Goal: Task Accomplishment & Management: Manage account settings

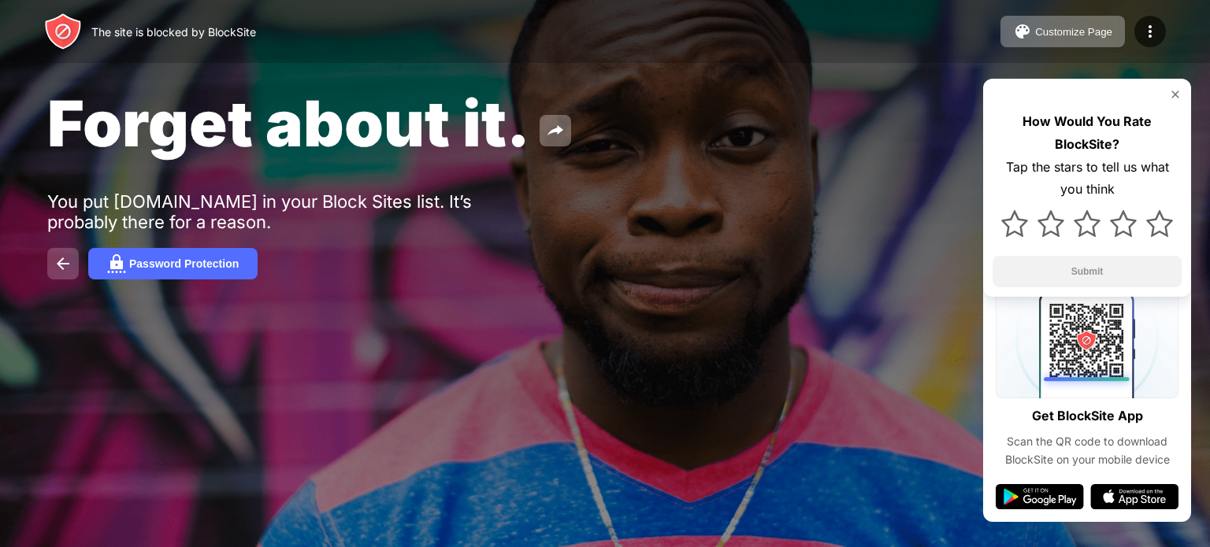
click at [63, 270] on img at bounding box center [63, 263] width 19 height 19
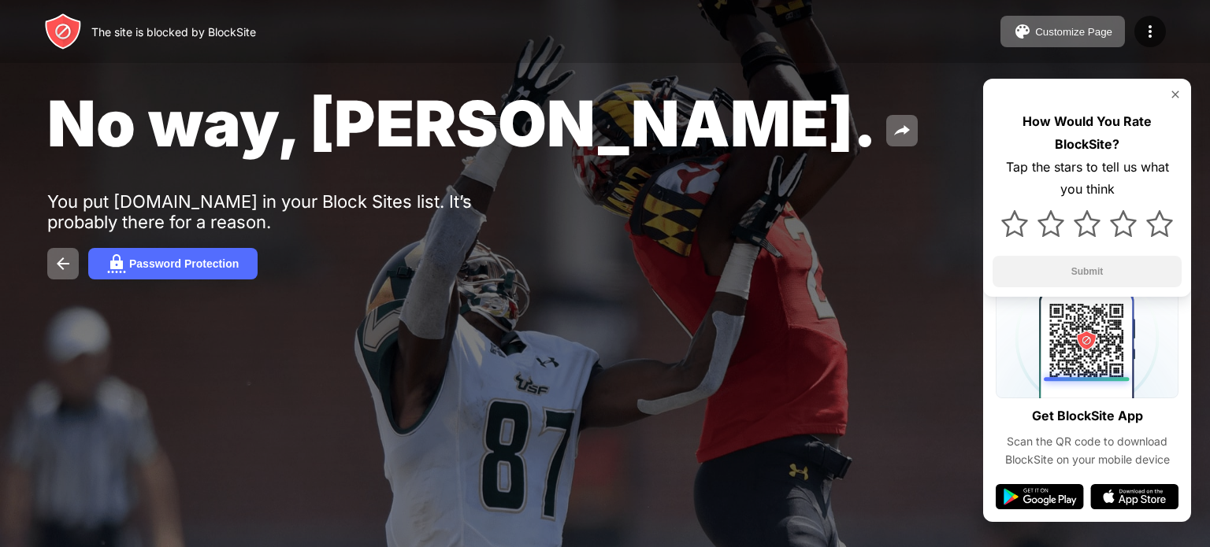
click at [1178, 93] on img at bounding box center [1175, 94] width 13 height 13
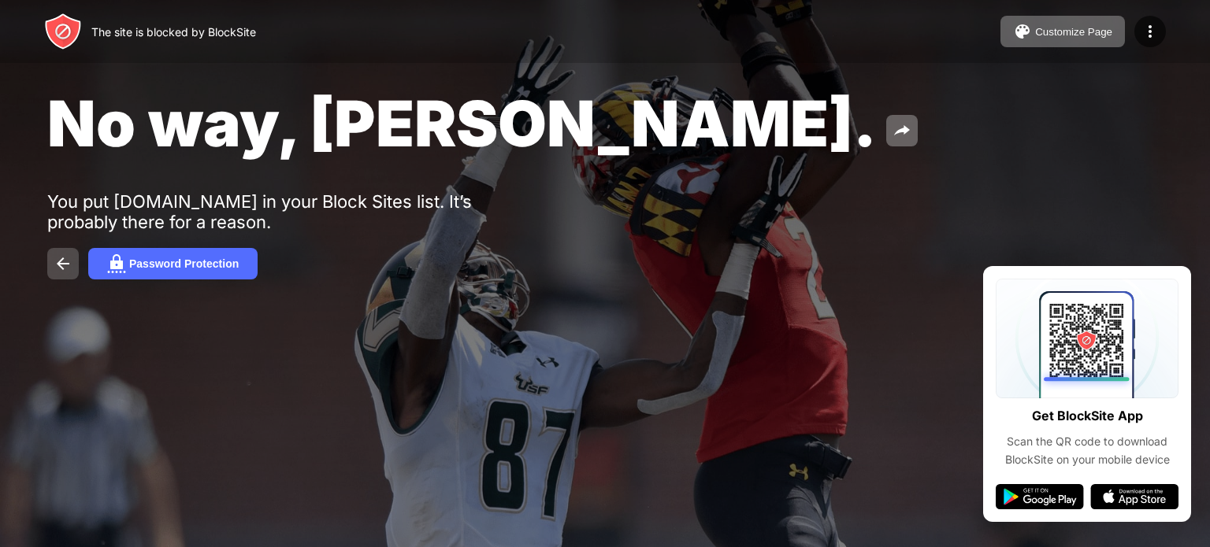
click at [59, 272] on img at bounding box center [63, 263] width 19 height 19
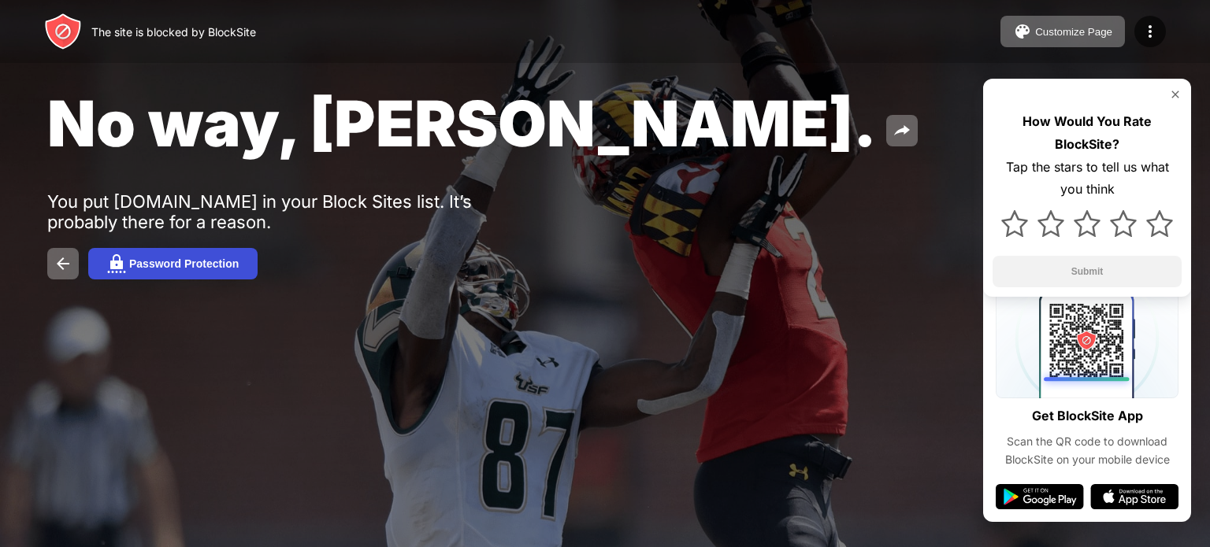
click at [147, 254] on button "Password Protection" at bounding box center [172, 264] width 169 height 32
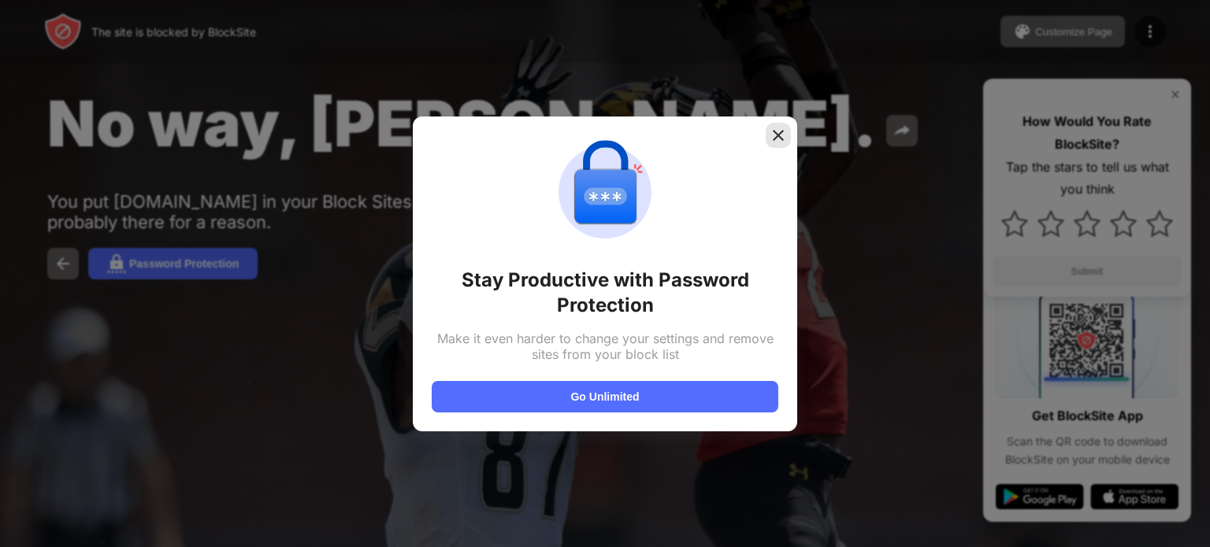
click at [770, 128] on img at bounding box center [778, 136] width 16 height 16
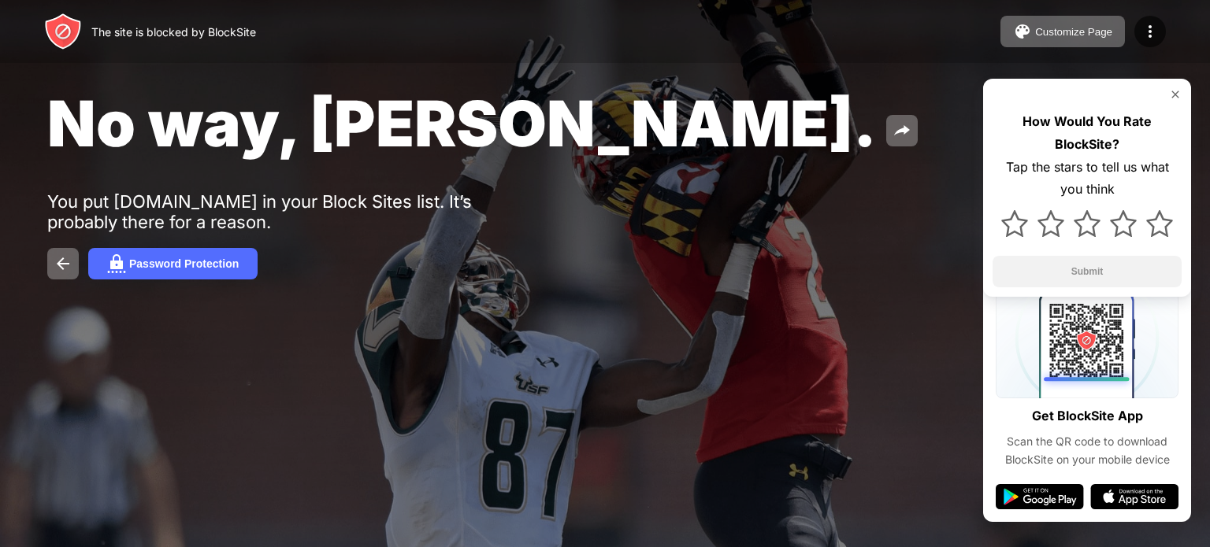
click at [1175, 95] on img at bounding box center [1175, 94] width 13 height 13
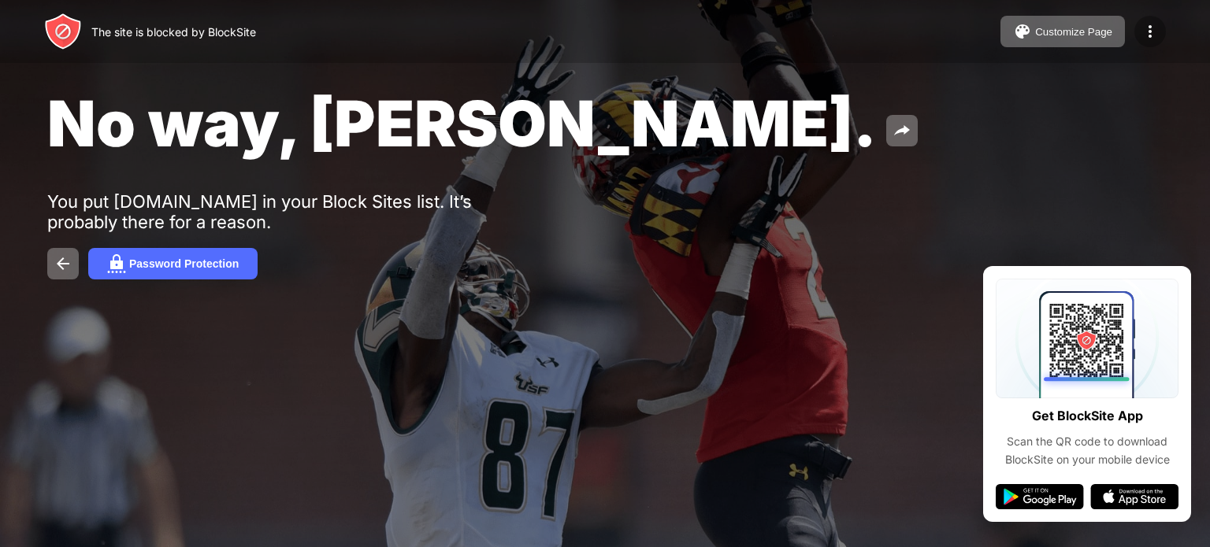
click at [1145, 28] on img at bounding box center [1150, 31] width 19 height 19
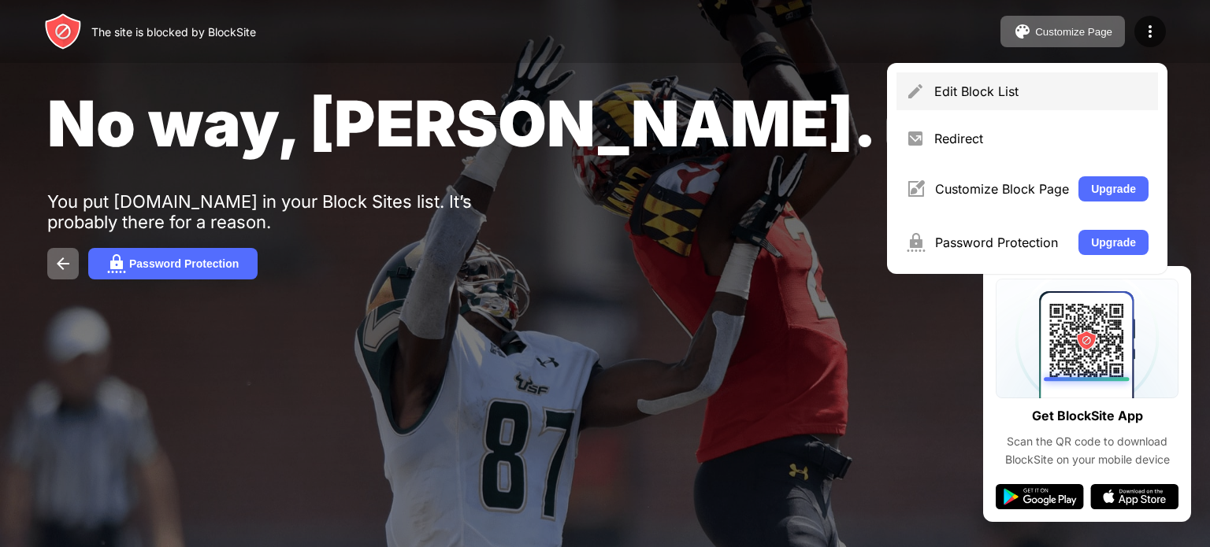
click at [1046, 91] on div "Edit Block List" at bounding box center [1041, 91] width 214 height 16
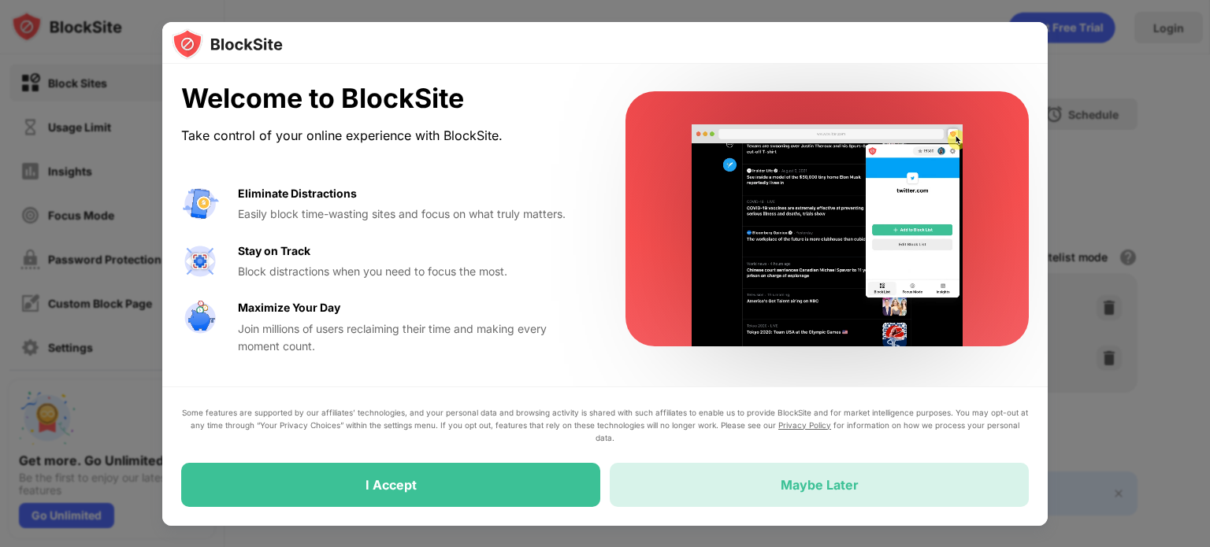
click at [709, 472] on div "Maybe Later" at bounding box center [819, 485] width 419 height 44
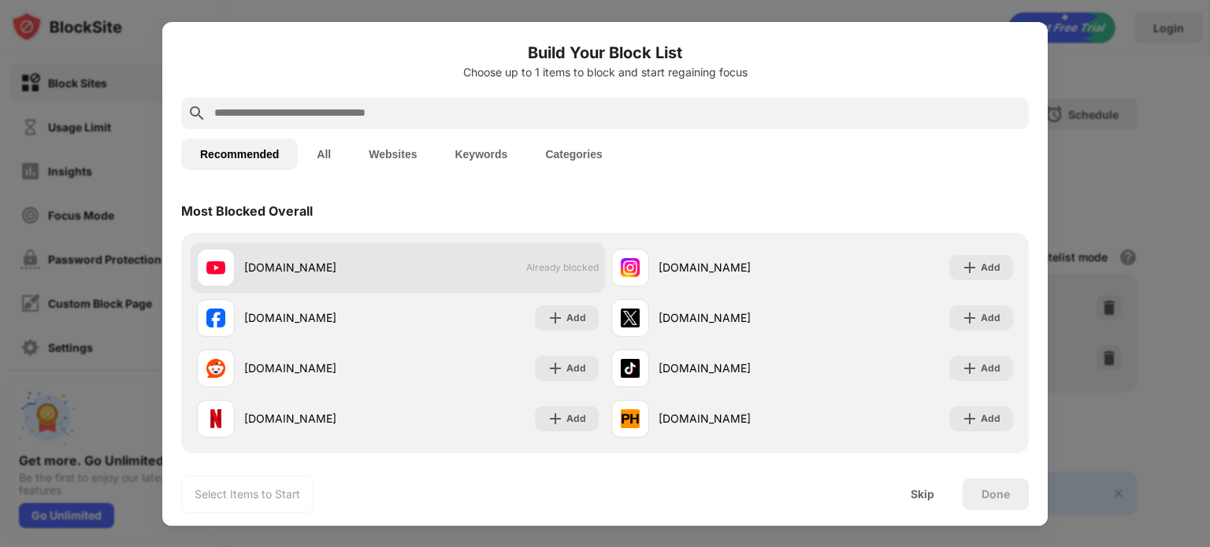
click at [570, 276] on div "youtube.com Already blocked" at bounding box center [398, 268] width 414 height 50
click at [257, 264] on div "youtube.com" at bounding box center [321, 267] width 154 height 17
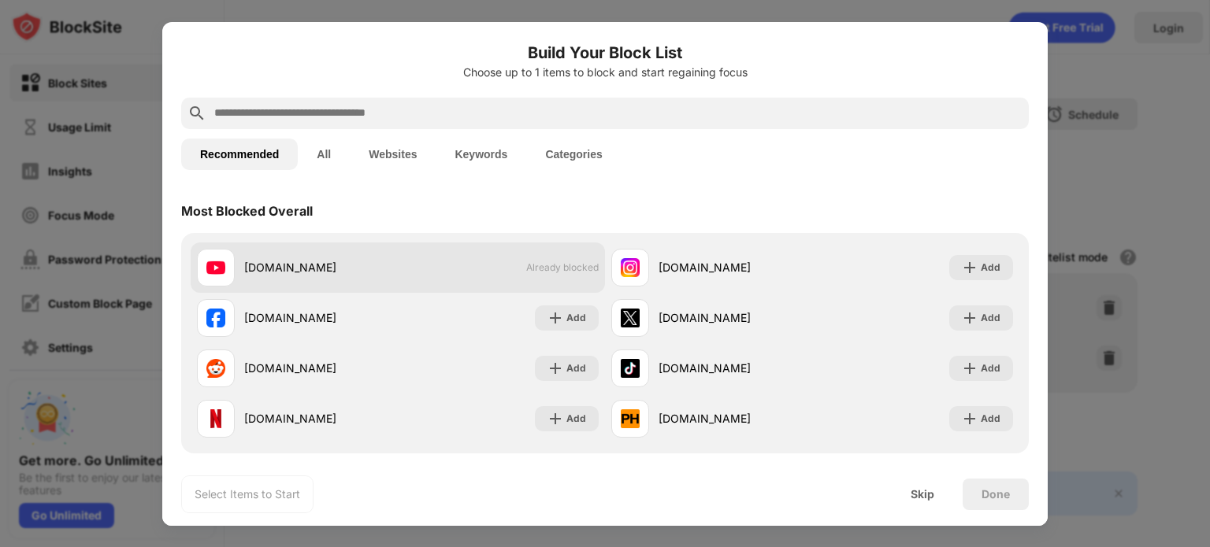
click at [257, 264] on div "youtube.com" at bounding box center [321, 267] width 154 height 17
click at [221, 260] on img at bounding box center [215, 267] width 19 height 19
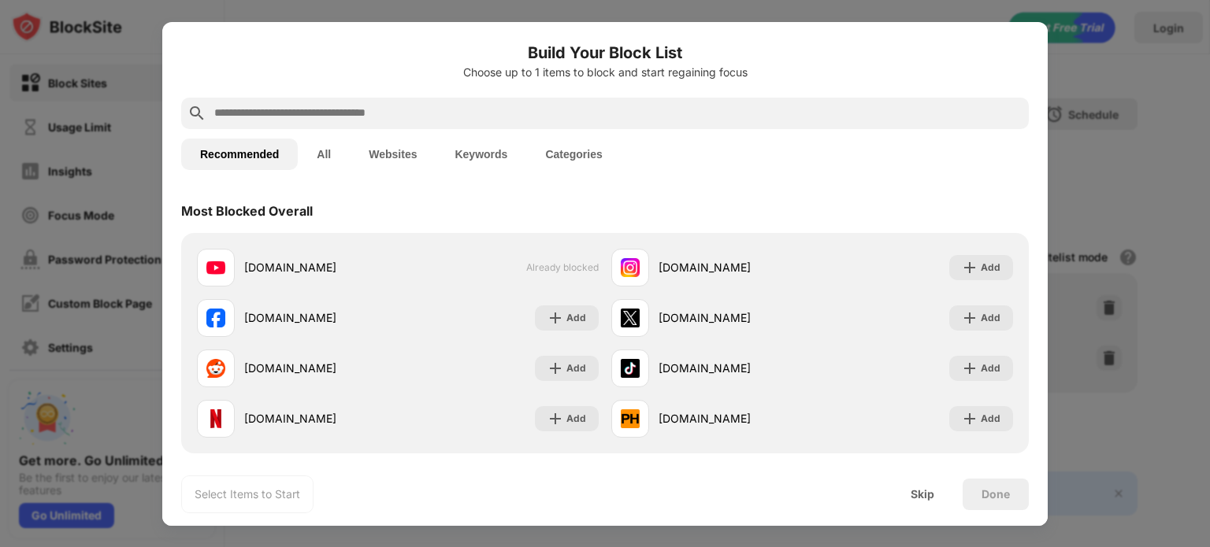
click at [334, 151] on button "All" at bounding box center [324, 155] width 52 height 32
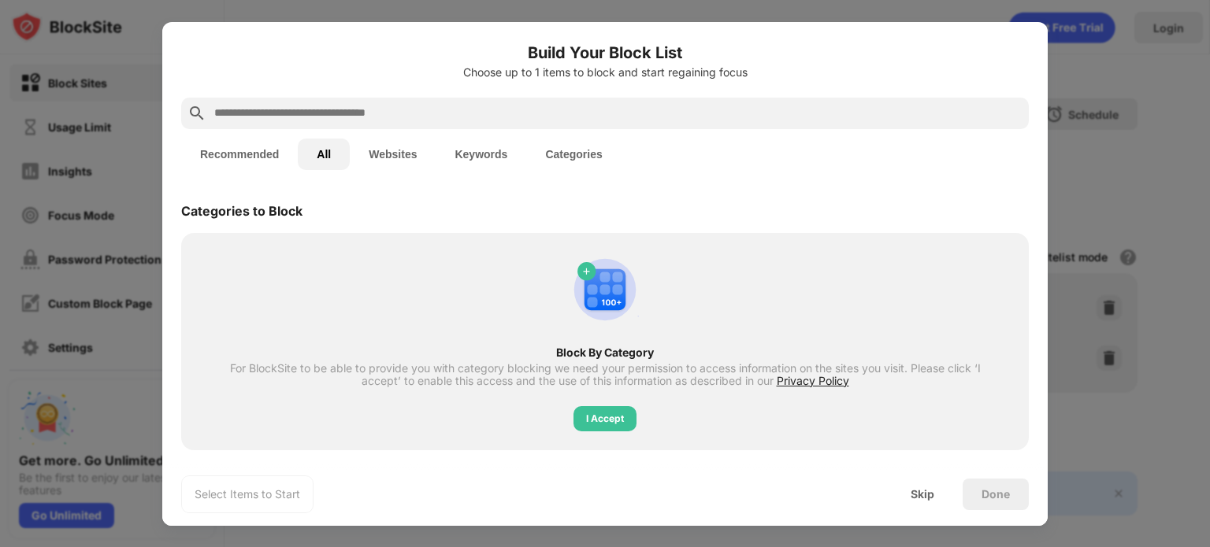
click at [250, 143] on button "Recommended" at bounding box center [239, 155] width 117 height 32
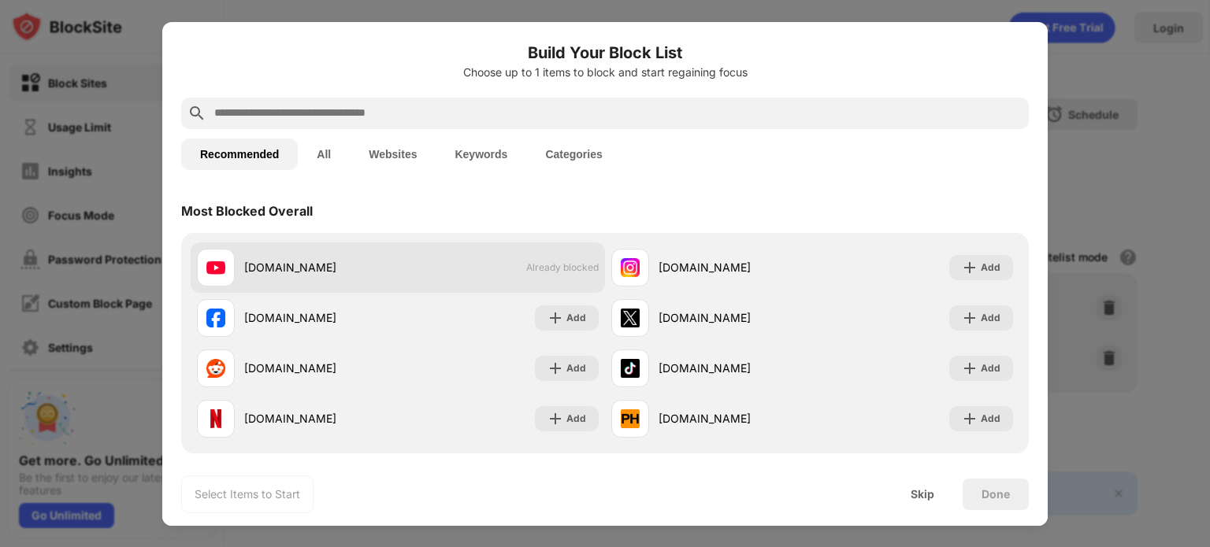
click at [262, 272] on div "youtube.com" at bounding box center [321, 267] width 154 height 17
click at [224, 259] on img at bounding box center [215, 267] width 19 height 19
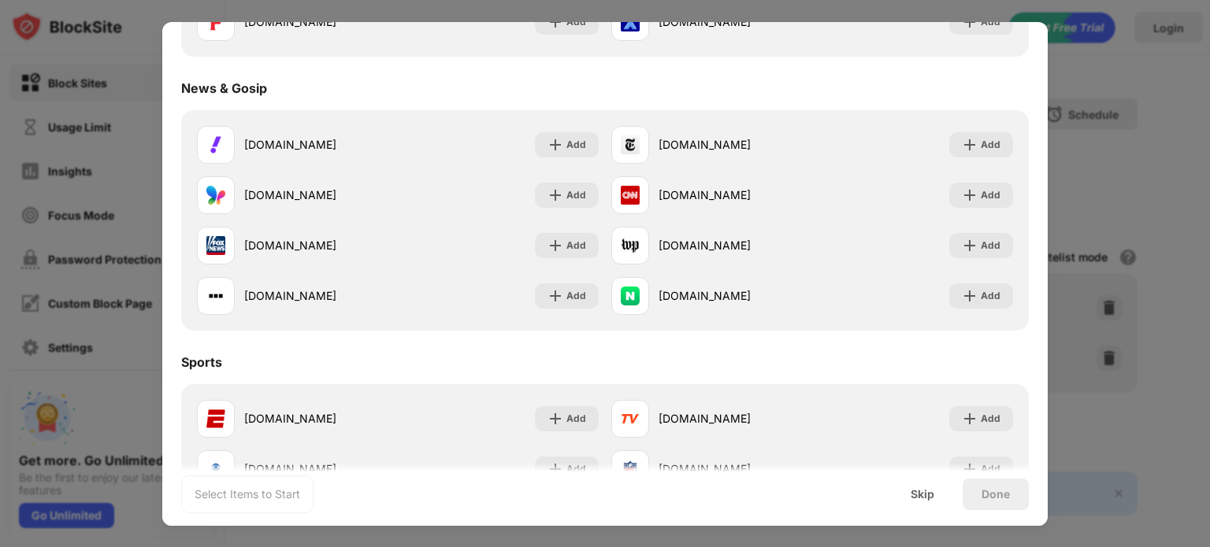
scroll to position [1024, 0]
